Goal: Obtain resource: Obtain resource

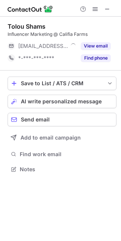
scroll to position [4, 4]
click at [107, 6] on span at bounding box center [107, 9] width 6 height 6
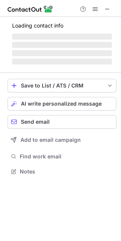
scroll to position [4, 4]
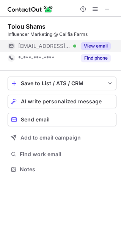
click at [96, 45] on button "View email" at bounding box center [95, 46] width 30 height 8
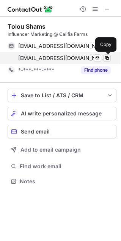
click at [105, 58] on span at bounding box center [107, 58] width 6 height 6
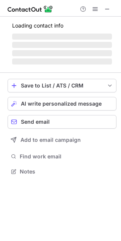
scroll to position [4, 4]
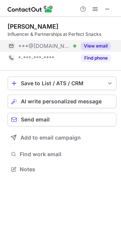
click at [98, 45] on button "View email" at bounding box center [95, 46] width 30 height 8
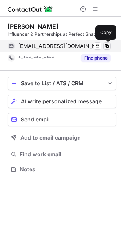
click at [108, 45] on span at bounding box center [107, 46] width 6 height 6
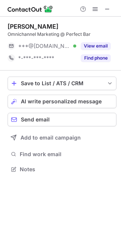
scroll to position [4, 4]
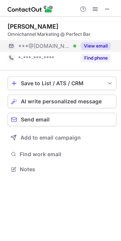
click at [94, 45] on button "View email" at bounding box center [95, 46] width 30 height 8
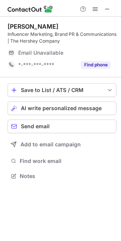
scroll to position [171, 120]
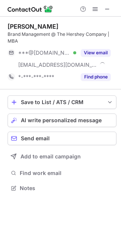
scroll to position [183, 120]
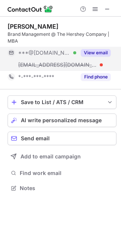
click at [97, 57] on div "View email" at bounding box center [93, 53] width 34 height 12
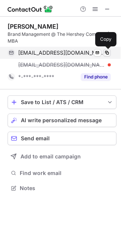
click at [106, 53] on span at bounding box center [107, 53] width 6 height 6
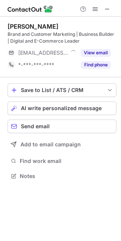
scroll to position [171, 120]
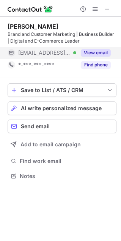
click at [90, 51] on button "View email" at bounding box center [95, 53] width 30 height 8
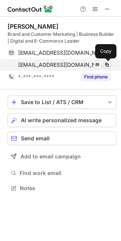
click at [106, 65] on span at bounding box center [107, 65] width 6 height 6
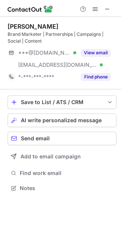
scroll to position [183, 120]
click at [105, 45] on div "[PERSON_NAME] Brand Marketer | Partnerships | Campaigns | Social | Content ***@…" at bounding box center [62, 53] width 108 height 60
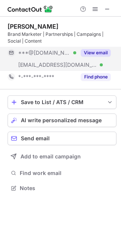
click at [104, 48] on div "View email" at bounding box center [93, 53] width 34 height 12
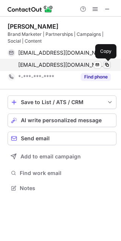
click at [106, 63] on span at bounding box center [107, 65] width 6 height 6
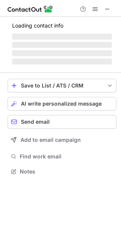
scroll to position [176, 120]
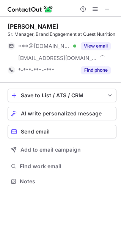
scroll to position [176, 120]
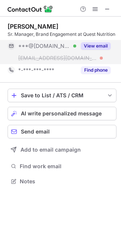
click at [99, 46] on button "View email" at bounding box center [95, 46] width 30 height 8
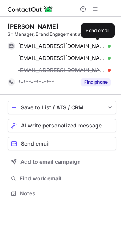
scroll to position [188, 120]
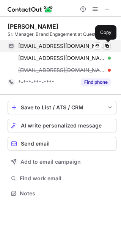
click at [107, 43] on span at bounding box center [107, 46] width 6 height 6
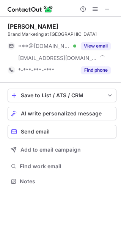
scroll to position [176, 120]
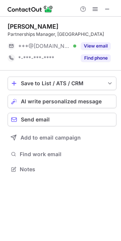
scroll to position [4, 4]
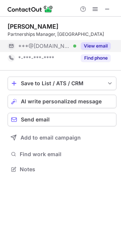
click at [97, 47] on button "View email" at bounding box center [95, 46] width 30 height 8
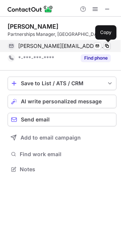
click at [107, 48] on span at bounding box center [107, 46] width 6 height 6
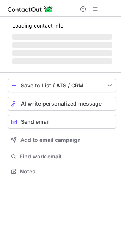
scroll to position [176, 120]
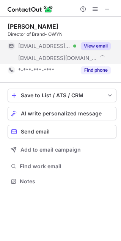
click at [96, 46] on button "View email" at bounding box center [95, 46] width 30 height 8
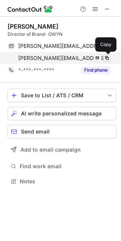
click at [109, 58] on span at bounding box center [107, 58] width 6 height 6
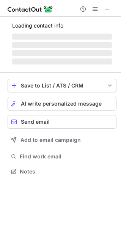
scroll to position [167, 120]
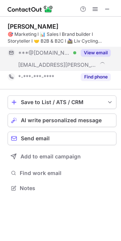
click at [102, 50] on button "View email" at bounding box center [95, 53] width 30 height 8
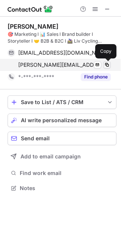
click at [106, 63] on span at bounding box center [107, 65] width 6 height 6
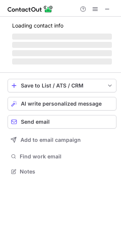
scroll to position [176, 120]
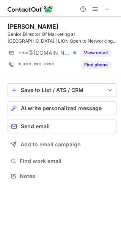
scroll to position [171, 120]
